Goal: Transaction & Acquisition: Purchase product/service

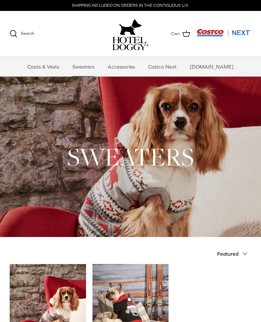
click at [60, 69] on link "Coats & Vests" at bounding box center [43, 66] width 43 height 19
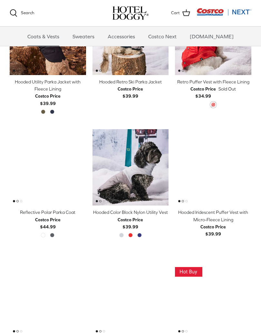
scroll to position [330, 0]
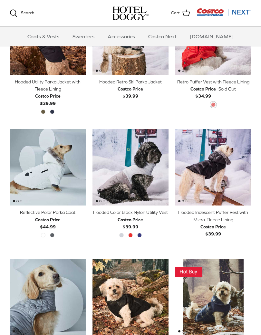
click at [40, 248] on div "Left Right Quick buy Reflective Polar Parka Coat Costco Price $44.99 Winter Whi…" at bounding box center [44, 191] width 83 height 124
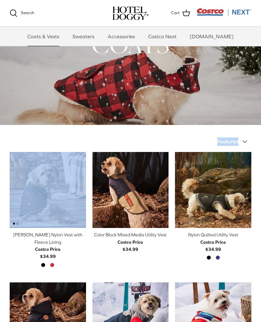
scroll to position [0, 0]
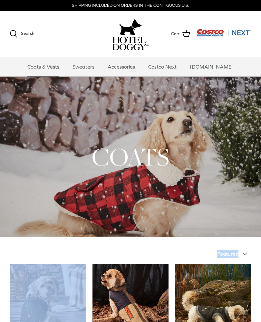
click at [180, 64] on link "Costco Next" at bounding box center [162, 66] width 40 height 19
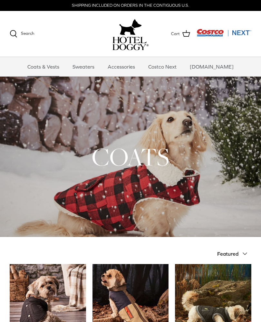
click at [133, 68] on link "Accessories" at bounding box center [121, 66] width 39 height 19
click at [216, 33] on img "Costco Next" at bounding box center [223, 33] width 55 height 8
